Goal: Navigation & Orientation: Find specific page/section

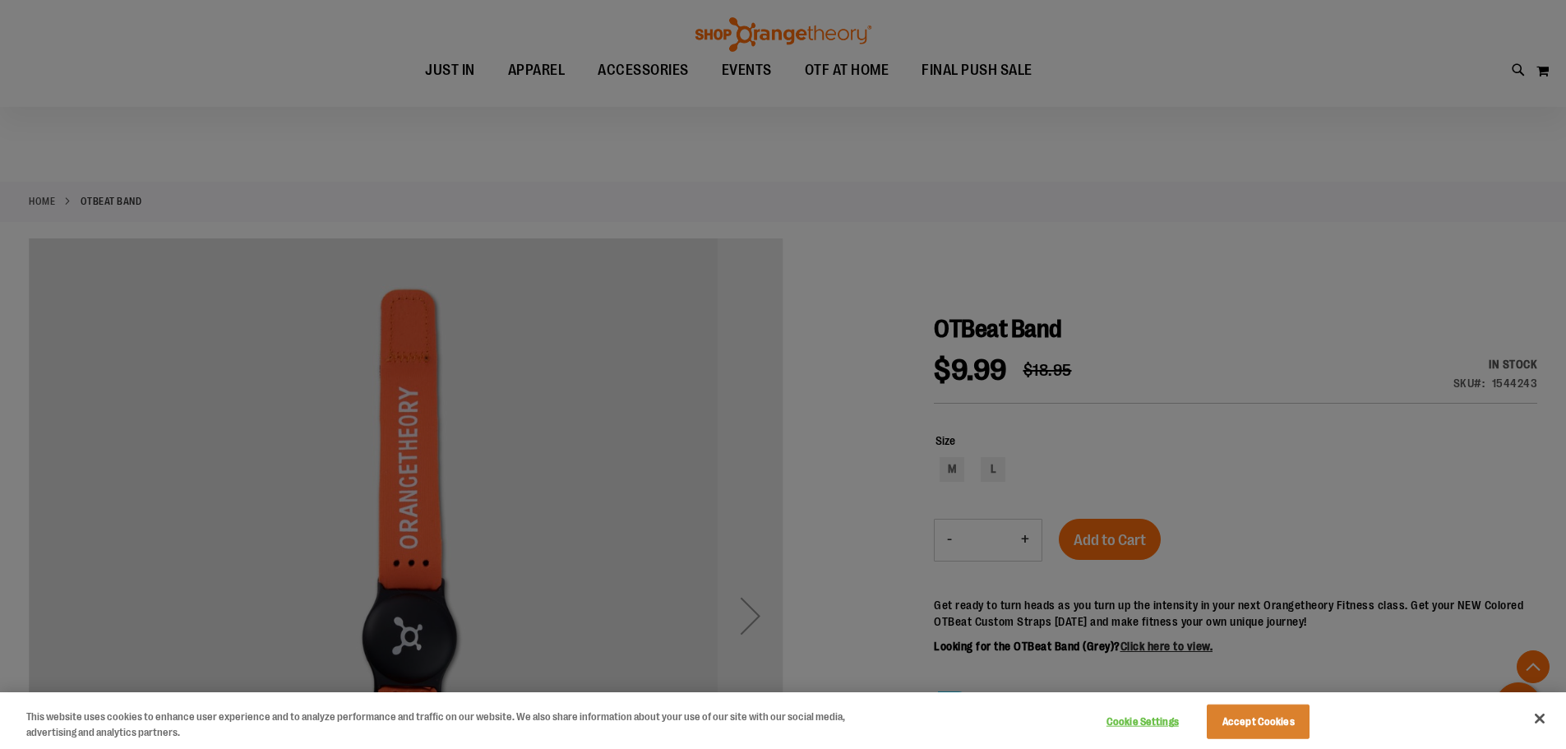
scroll to position [328, 0]
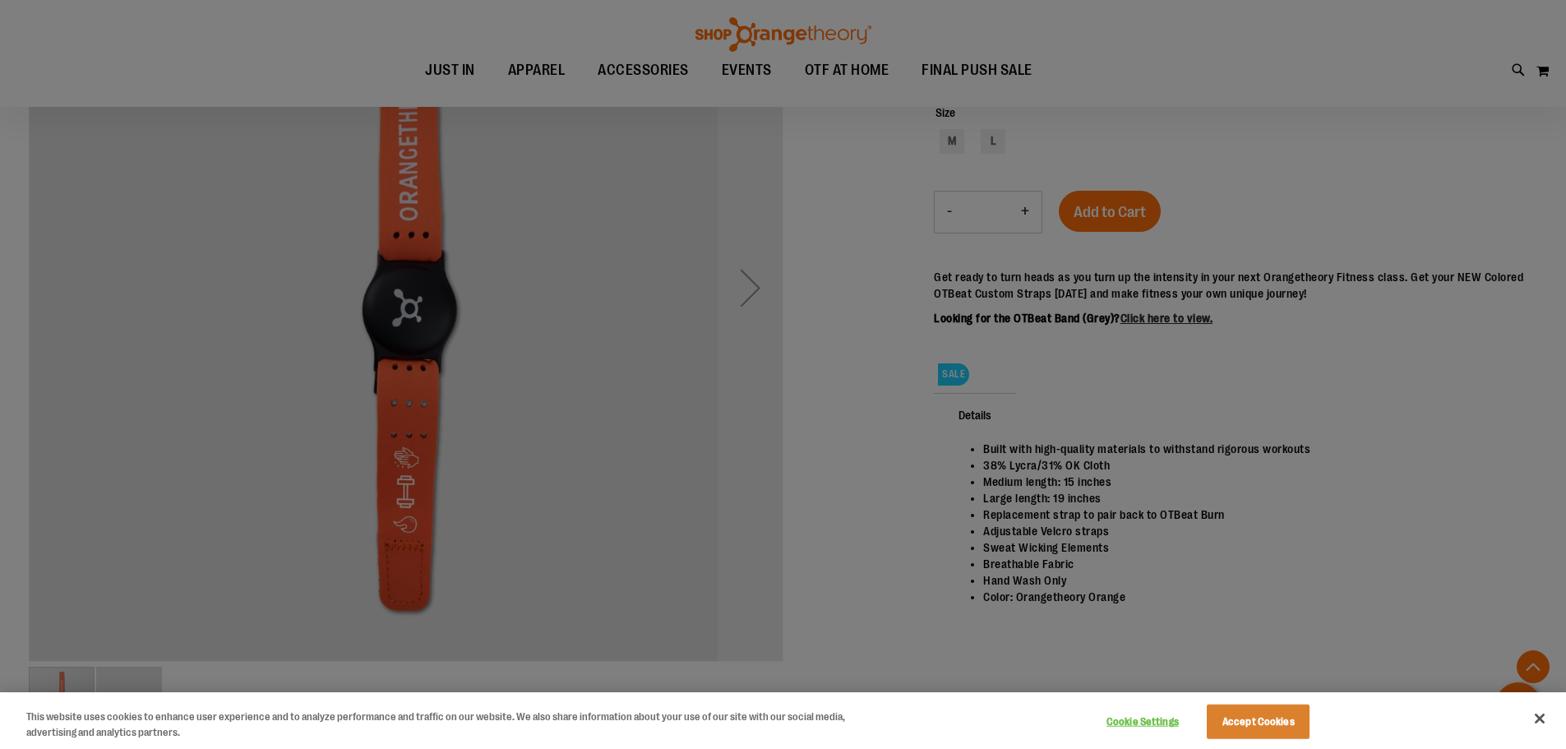
click at [759, 291] on div at bounding box center [783, 374] width 1566 height 749
click at [871, 256] on div at bounding box center [783, 374] width 1566 height 749
click at [1278, 717] on button "Accept Cookies" at bounding box center [1257, 721] width 103 height 35
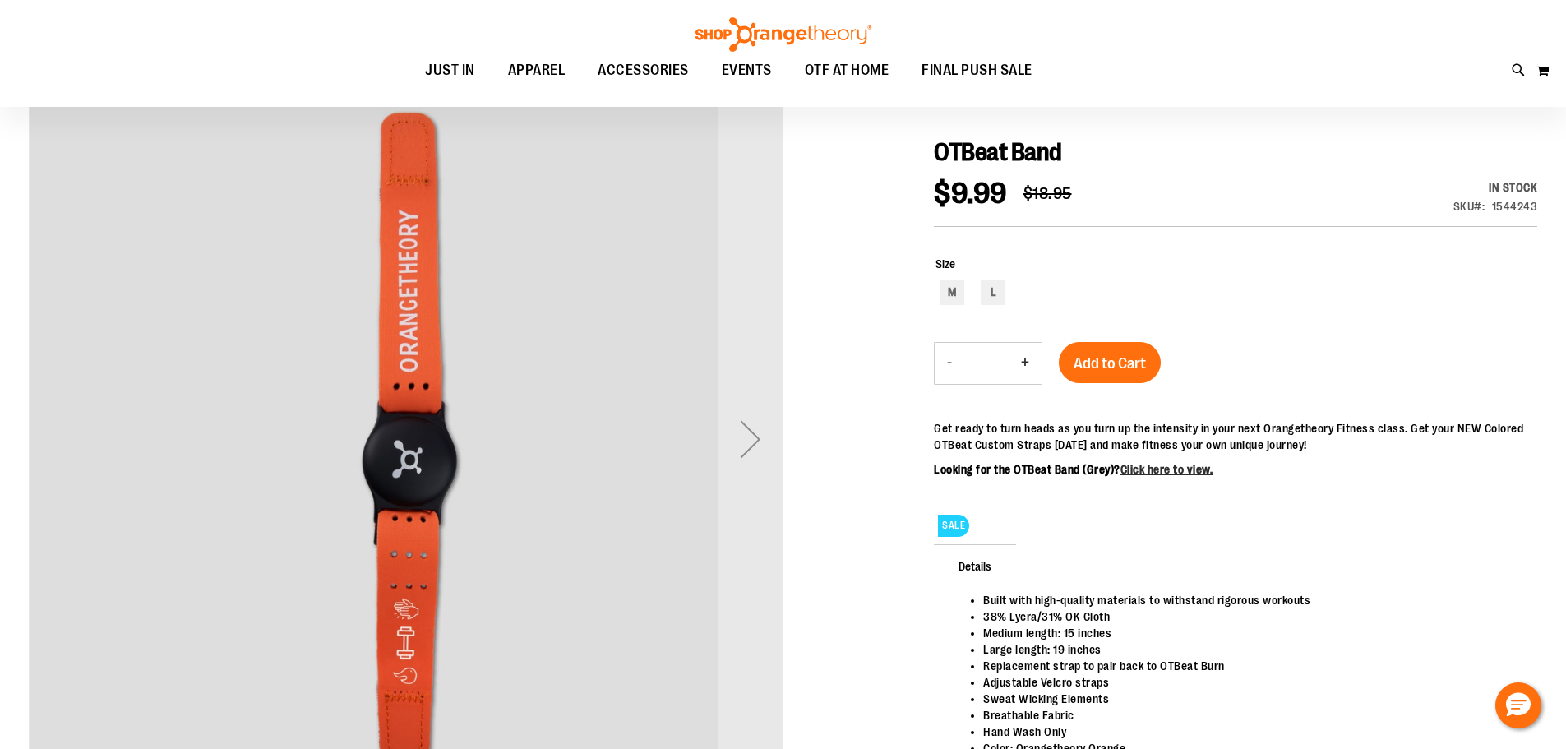
scroll to position [163, 0]
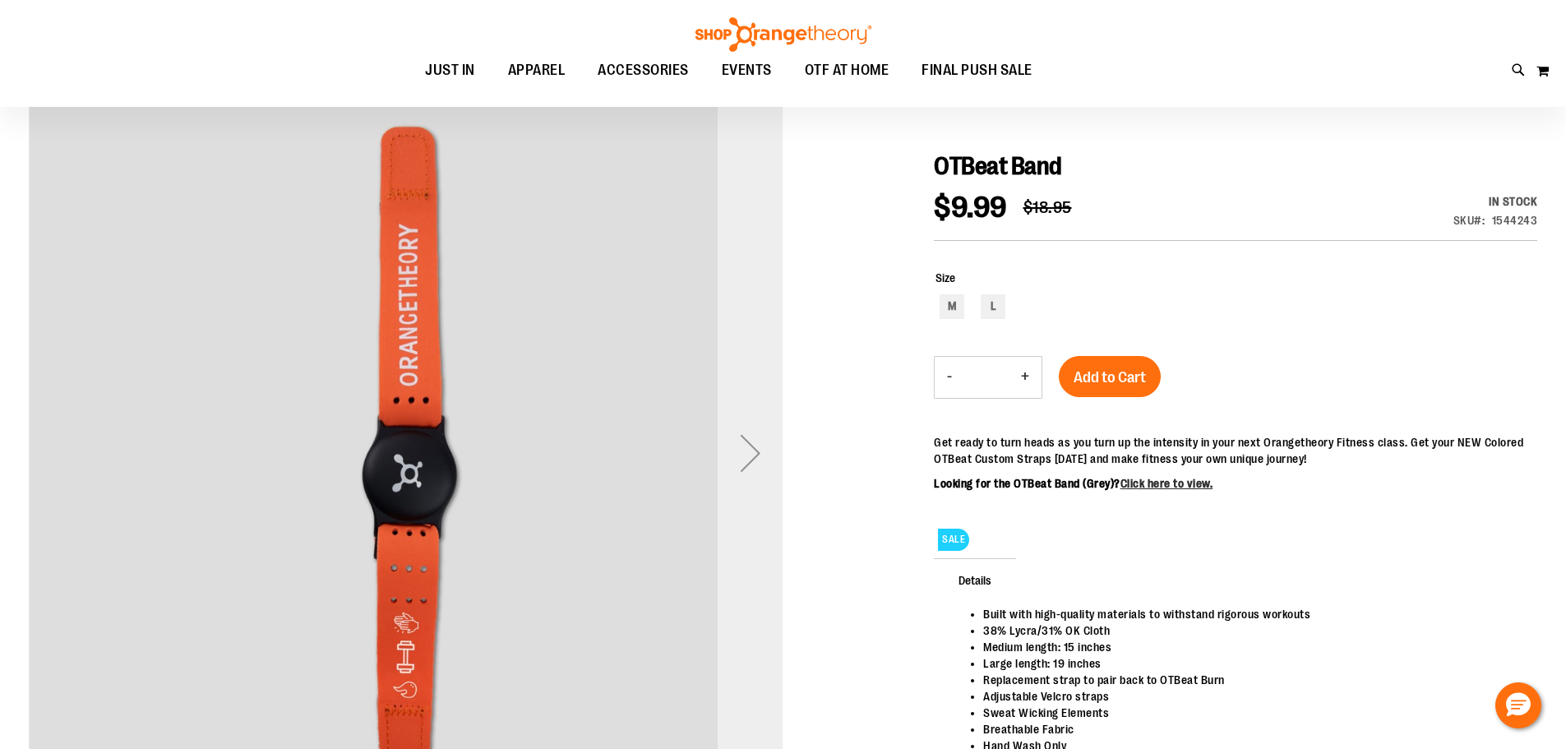
click at [744, 458] on div "Next" at bounding box center [750, 453] width 66 height 66
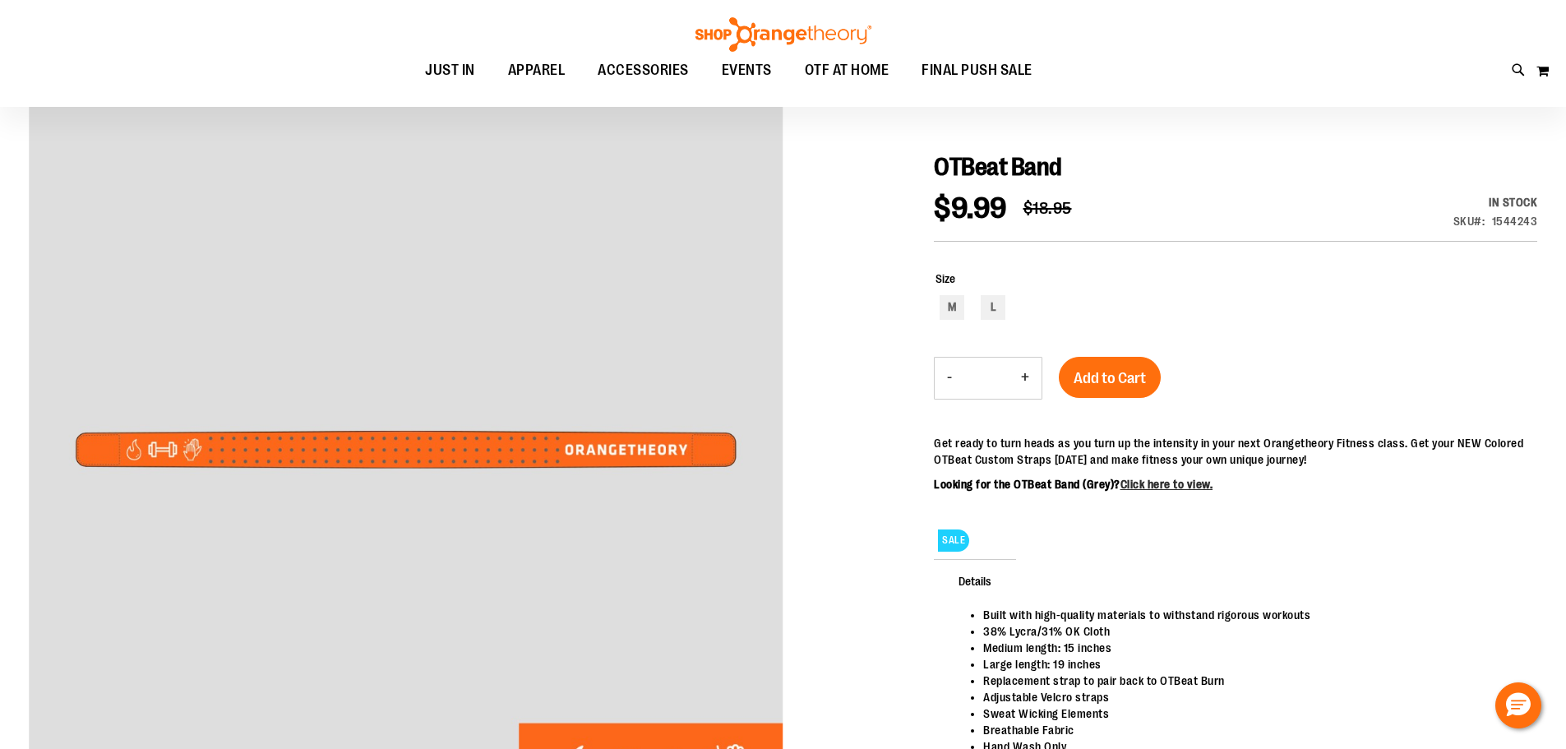
scroll to position [0, 0]
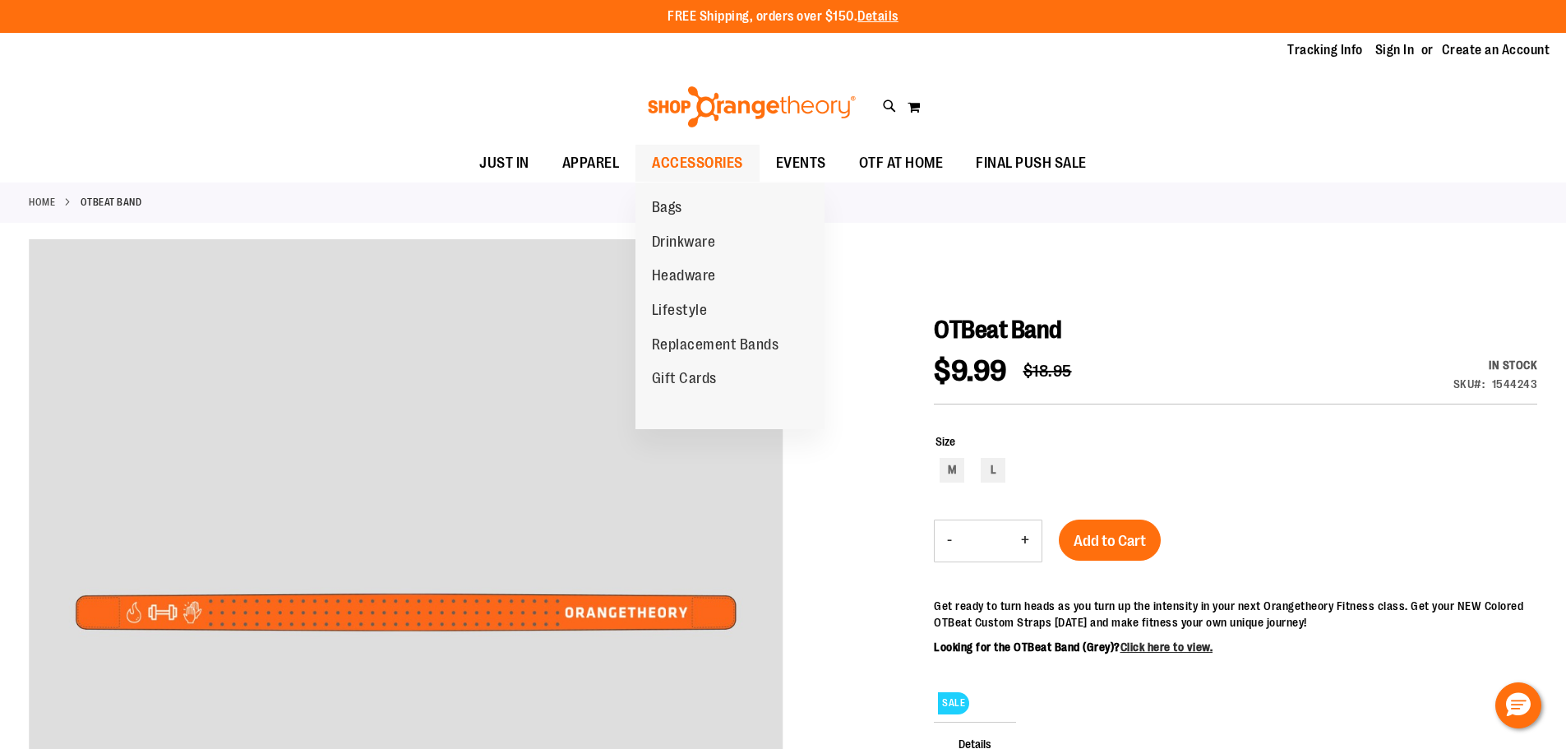
click at [677, 160] on span "ACCESSORIES" at bounding box center [697, 163] width 91 height 37
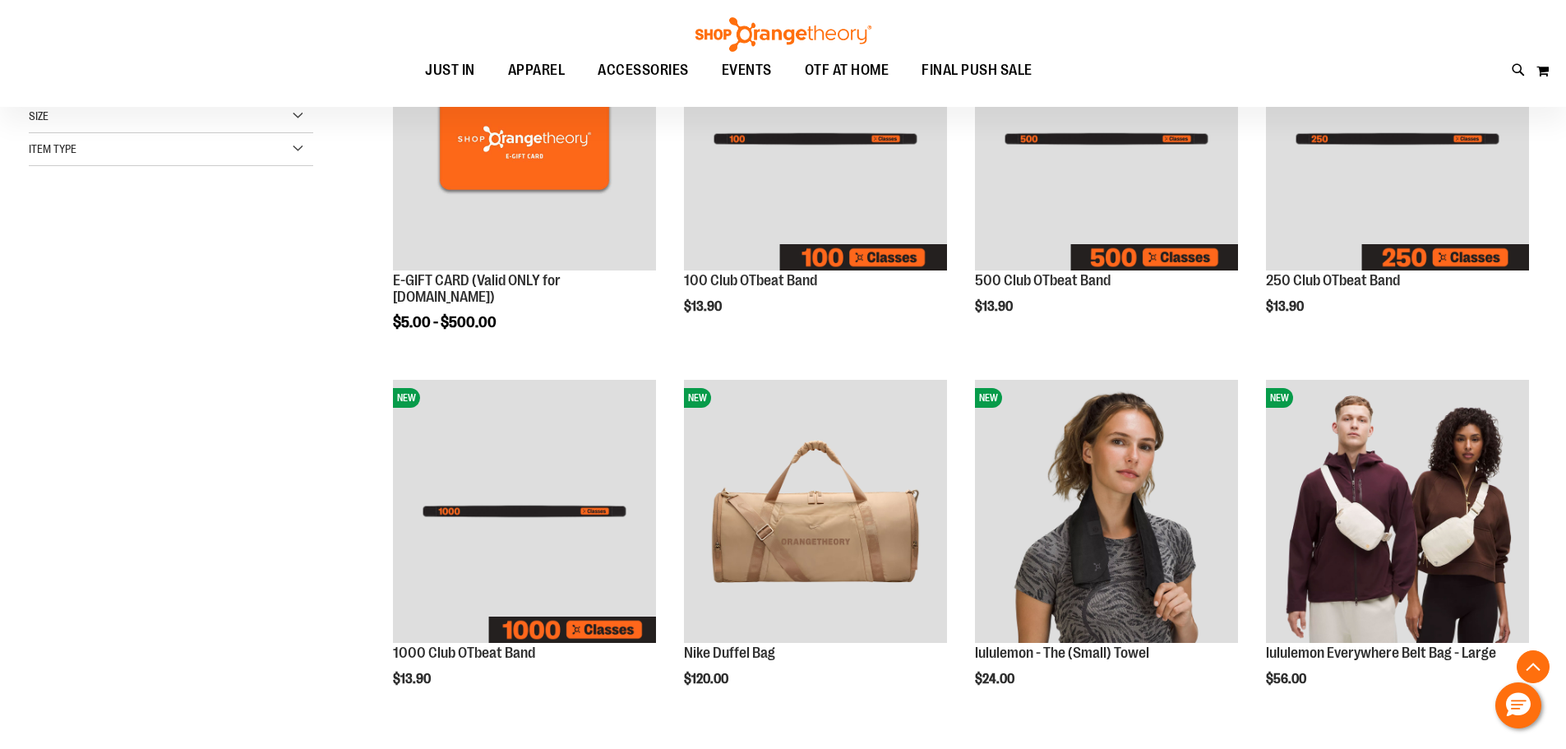
scroll to position [328, 0]
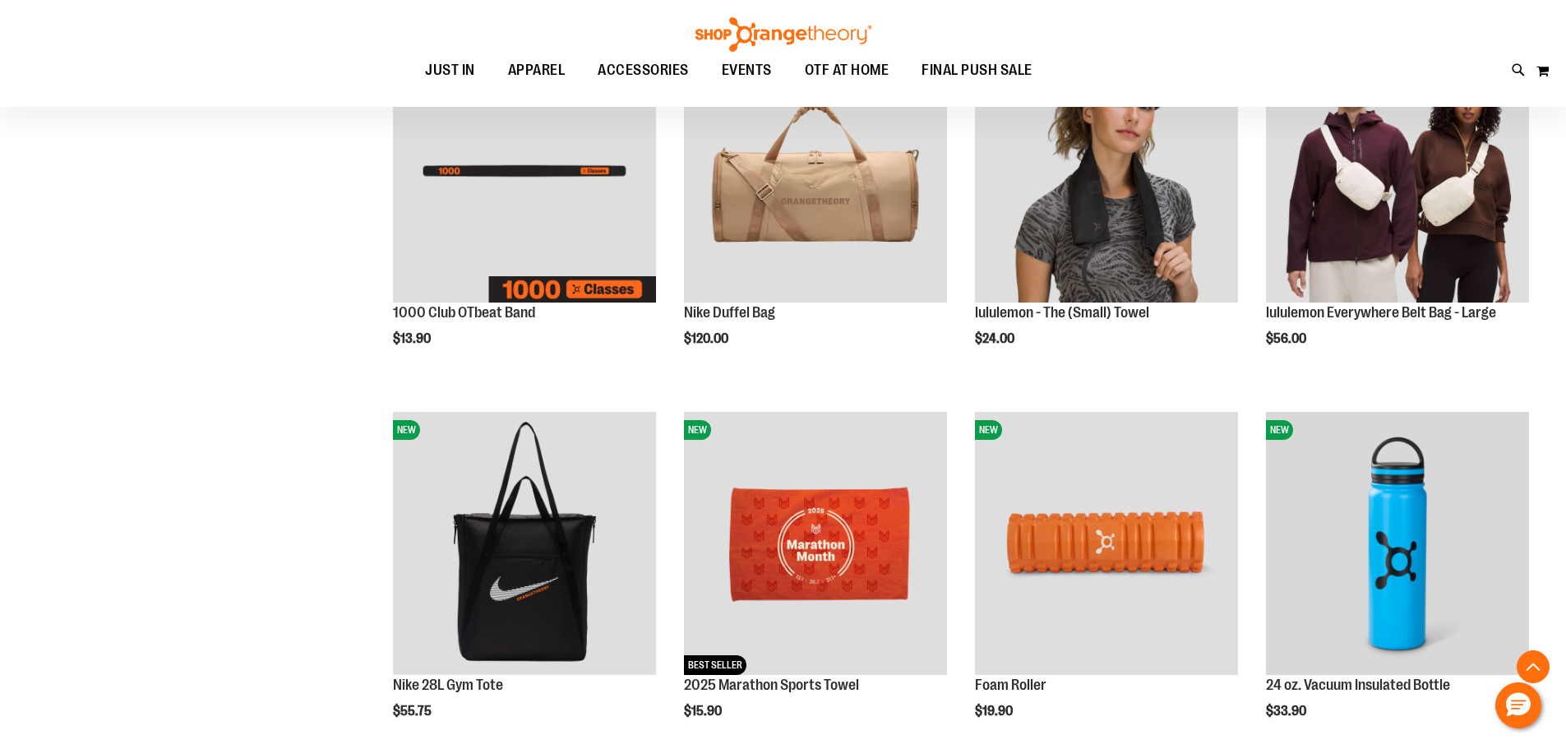
scroll to position [657, 0]
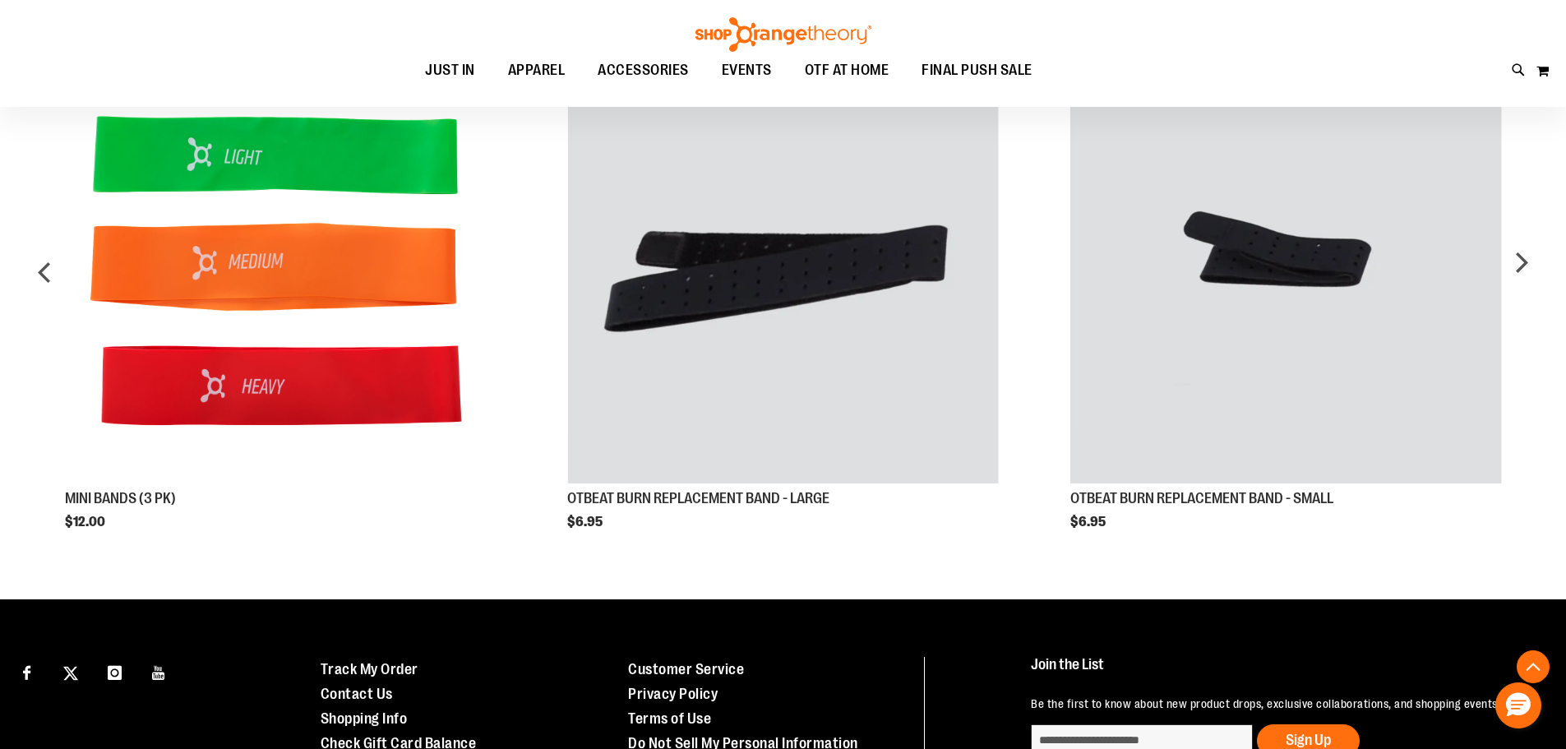
scroll to position [1058, 0]
